Goal: Information Seeking & Learning: Check status

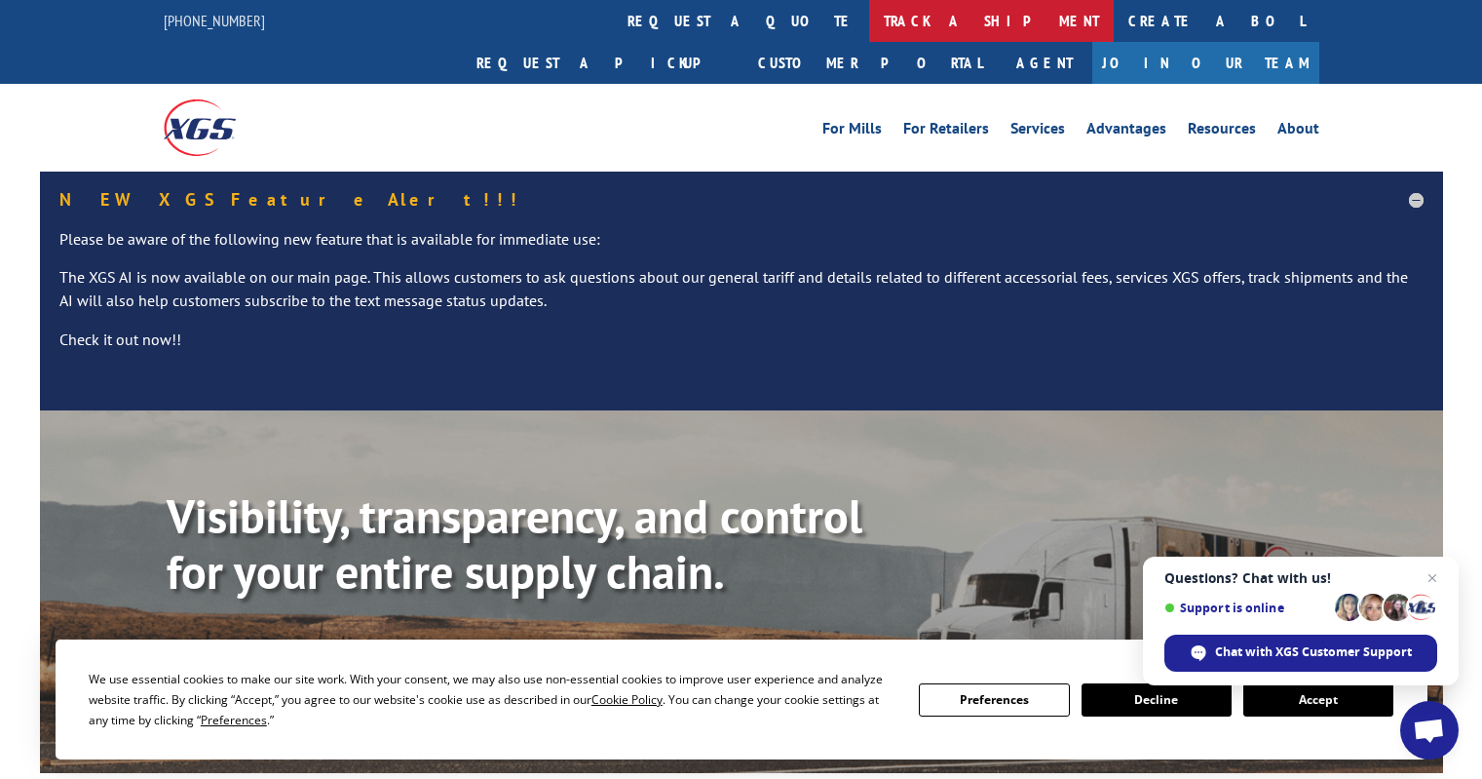
click at [869, 19] on link "track a shipment" at bounding box center [991, 21] width 245 height 42
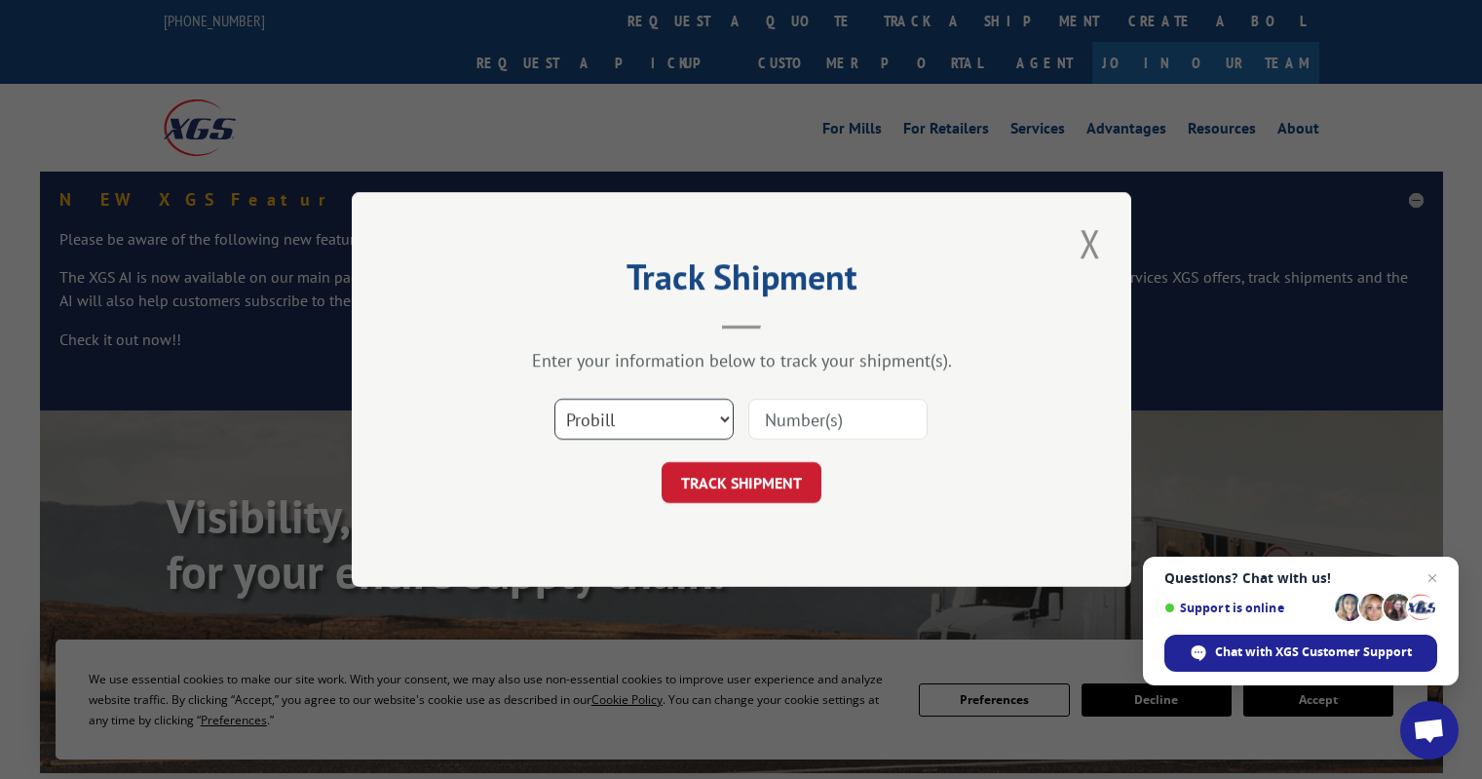
click at [690, 426] on select "Select category... Probill BOL PO" at bounding box center [644, 419] width 179 height 41
select select "po"
click at [555, 399] on select "Select category... Probill BOL PO" at bounding box center [644, 419] width 179 height 41
click at [802, 420] on input at bounding box center [838, 419] width 179 height 41
type input "OH102882"
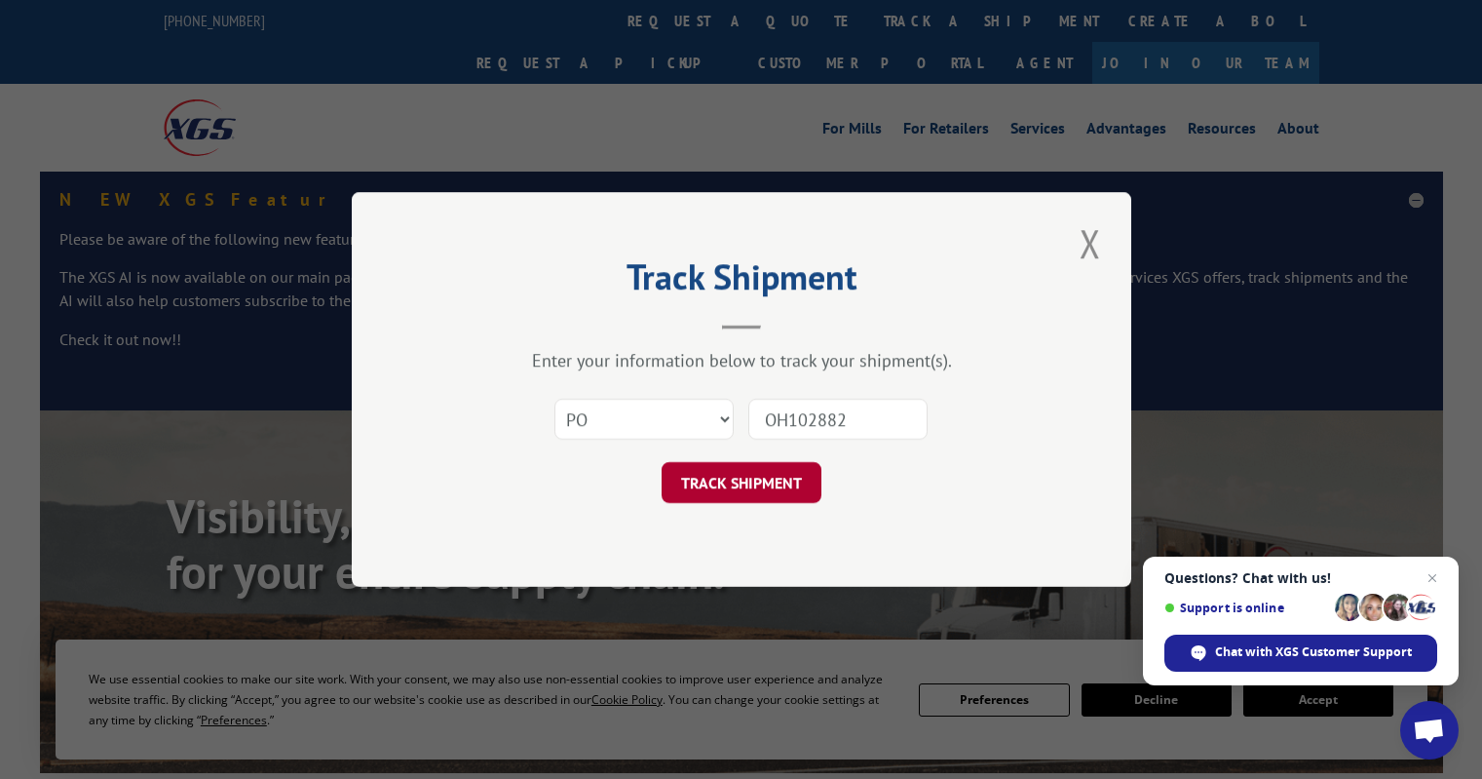
click at [749, 492] on button "TRACK SHIPMENT" at bounding box center [742, 482] width 160 height 41
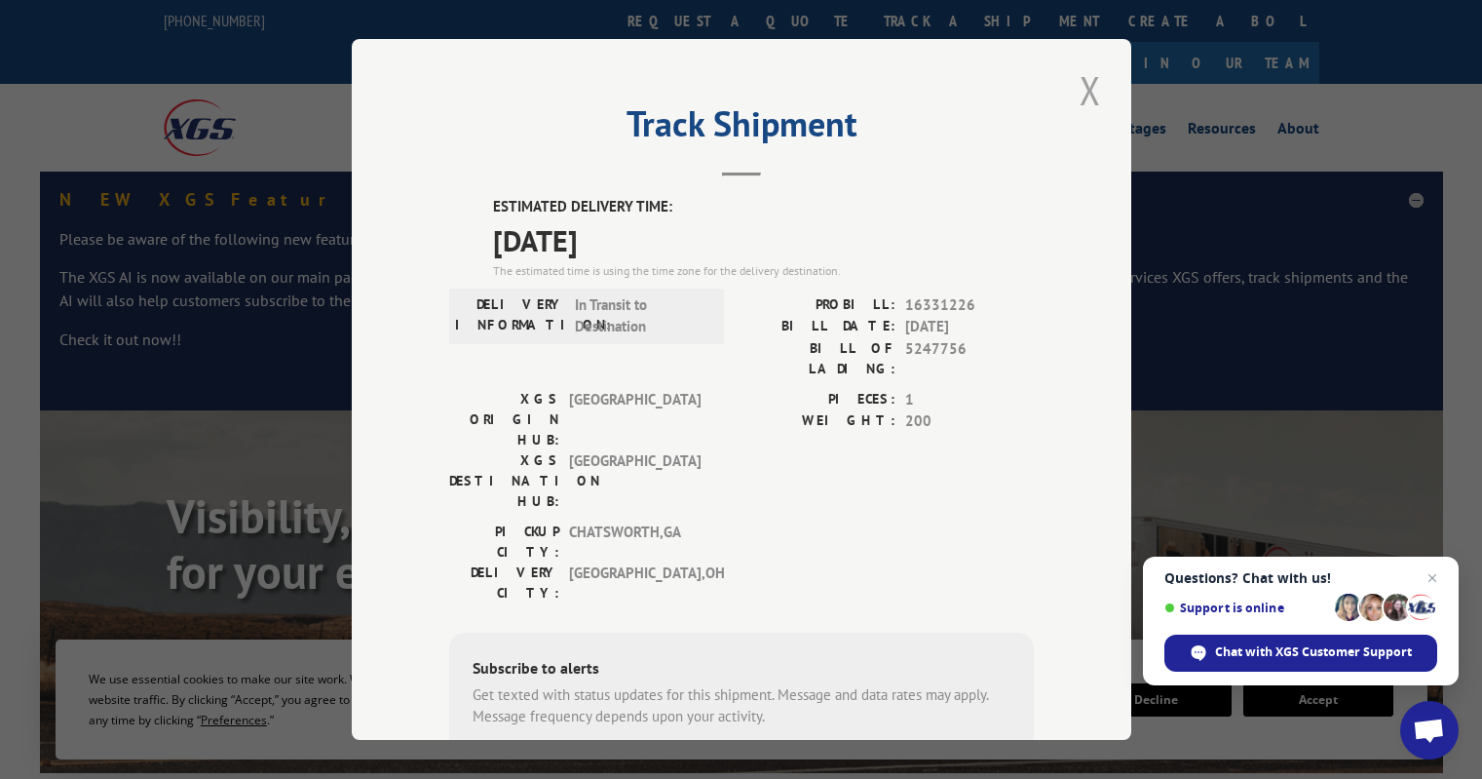
click at [1078, 94] on button "Close modal" at bounding box center [1090, 90] width 33 height 54
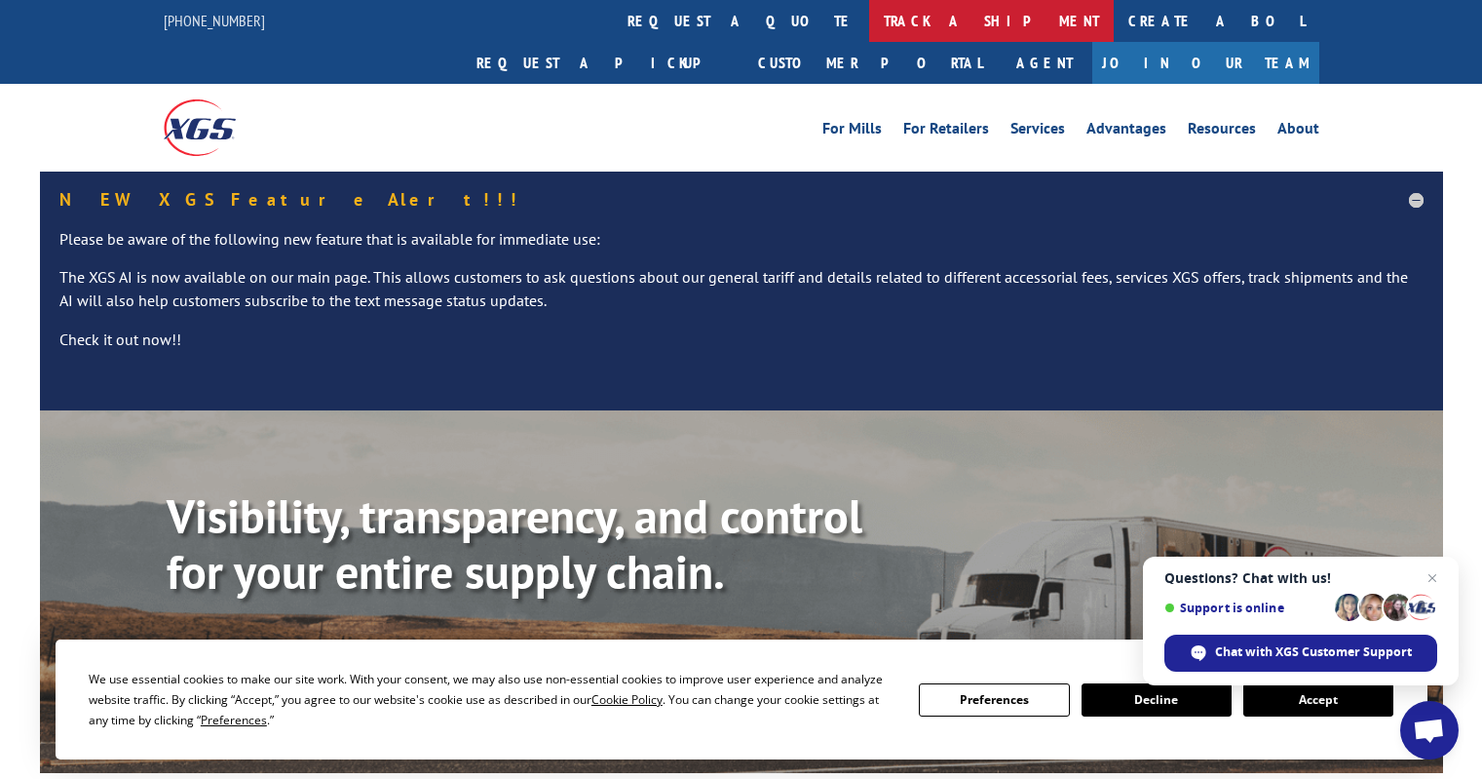
click at [869, 12] on link "track a shipment" at bounding box center [991, 21] width 245 height 42
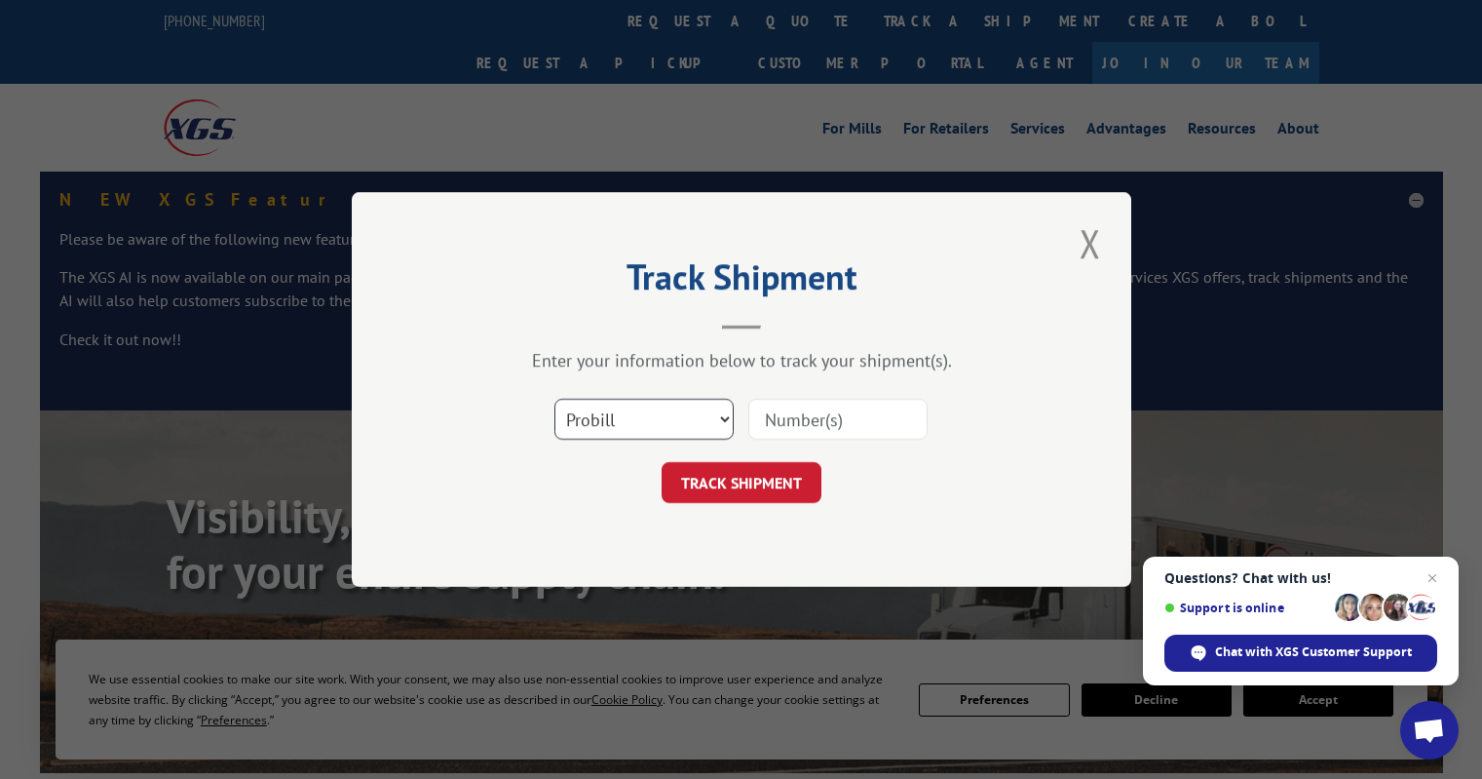
click at [625, 425] on select "Select category... Probill BOL PO" at bounding box center [644, 419] width 179 height 41
select select "po"
click at [555, 399] on select "Select category... Probill BOL PO" at bounding box center [644, 419] width 179 height 41
click at [794, 423] on input at bounding box center [838, 419] width 179 height 41
type input "IL185210"
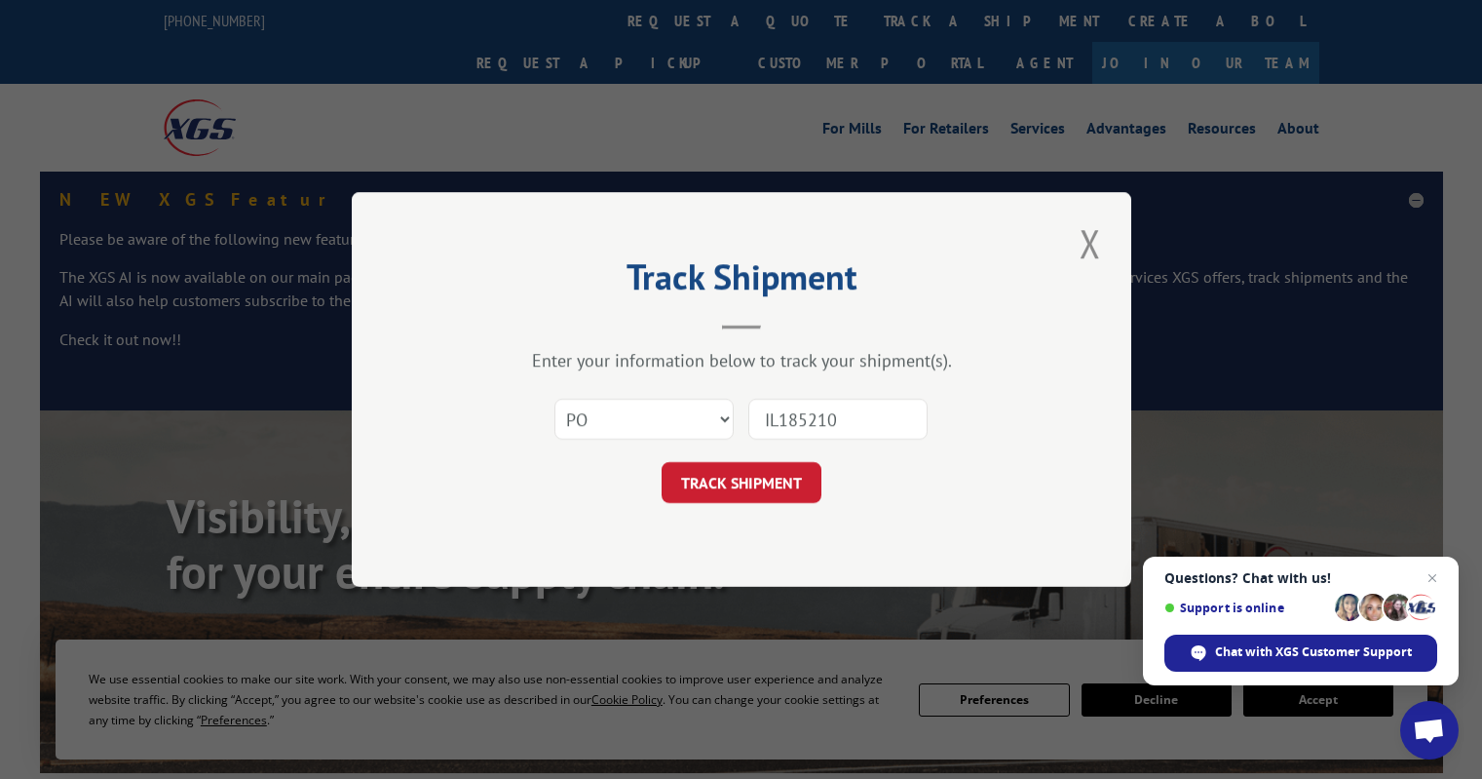
click button "TRACK SHIPMENT" at bounding box center [742, 482] width 160 height 41
